Goal: Information Seeking & Learning: Learn about a topic

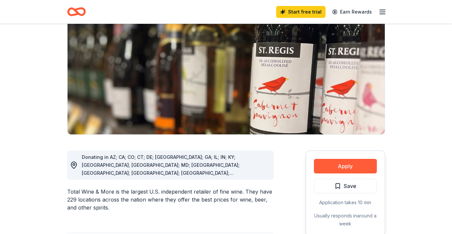
scroll to position [71, 0]
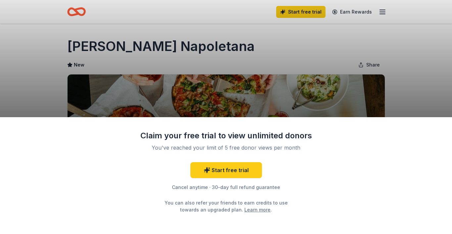
click at [240, 101] on div "Claim your free trial to view unlimited donors You've reached your limit of 5 f…" at bounding box center [226, 117] width 452 height 234
click at [333, 91] on div "Claim your free trial to view unlimited donors You've reached your limit of 5 f…" at bounding box center [226, 117] width 452 height 234
click at [119, 106] on div "Claim your free trial to view unlimited donors You've reached your limit of 5 f…" at bounding box center [226, 117] width 452 height 234
click at [324, 88] on div "Claim your free trial to view unlimited donors You've reached your limit of 5 f…" at bounding box center [226, 117] width 452 height 234
click at [372, 96] on div "Claim your free trial to view unlimited donors You've reached your limit of 5 f…" at bounding box center [226, 117] width 452 height 234
